Goal: Find specific page/section: Find specific page/section

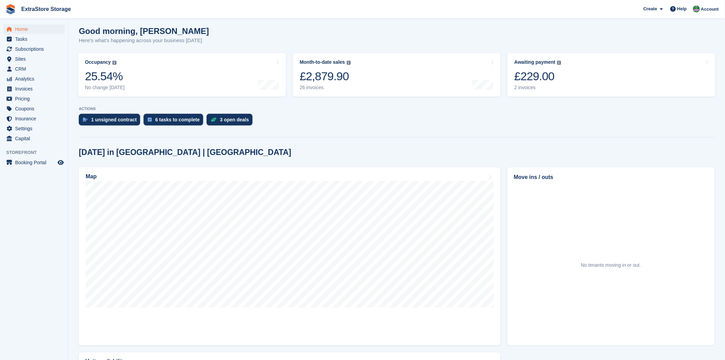
scroll to position [38, 0]
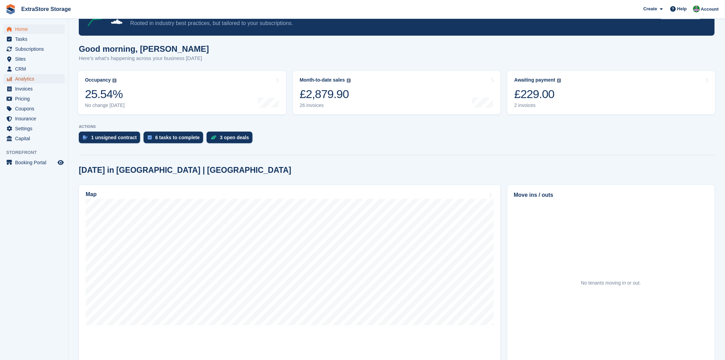
click at [27, 79] on span "Analytics" at bounding box center [35, 79] width 41 height 10
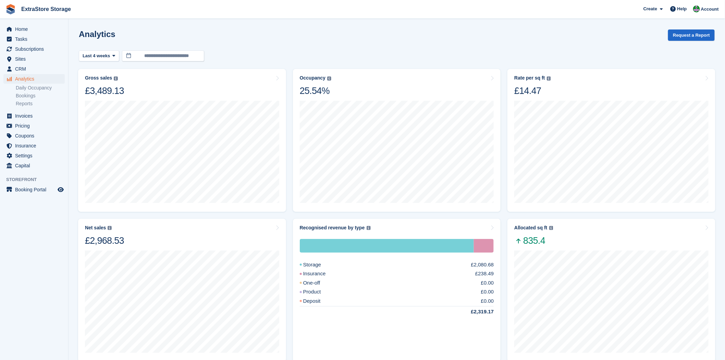
click at [39, 87] on link "Daily Occupancy" at bounding box center [40, 88] width 49 height 7
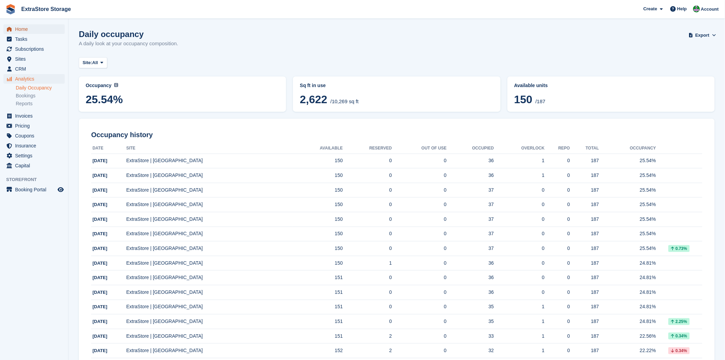
click at [29, 29] on span "Home" at bounding box center [35, 29] width 41 height 10
